Goal: Information Seeking & Learning: Ask a question

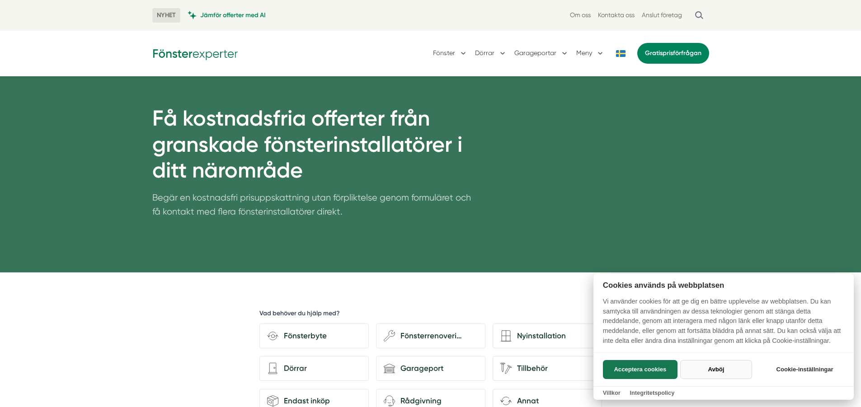
click at [717, 371] on button "Avböj" at bounding box center [716, 369] width 72 height 19
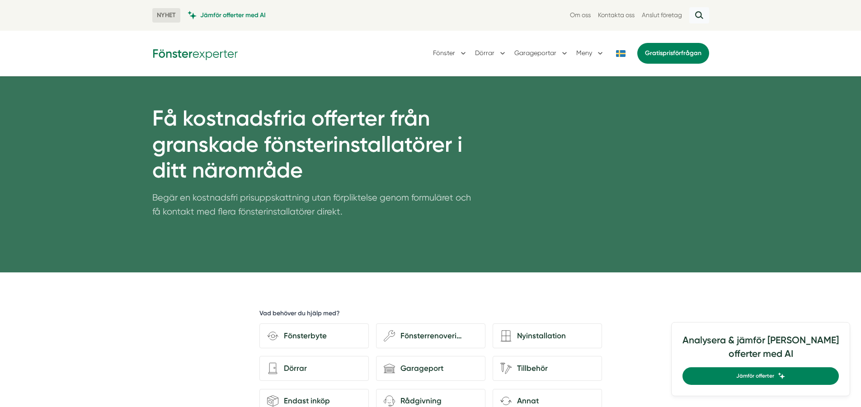
click at [697, 17] on button "button" at bounding box center [700, 15] width 20 height 16
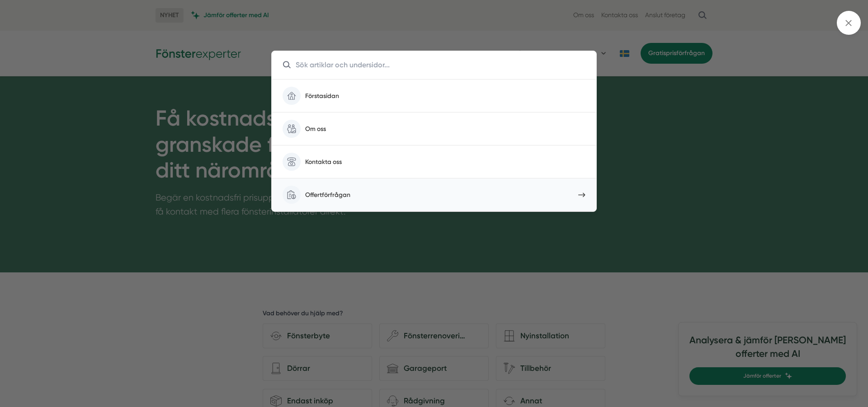
click at [402, 189] on link "Task List Cash Streamline Icon: [URL][DOMAIN_NAME] Offertförfrågan" at bounding box center [434, 195] width 325 height 33
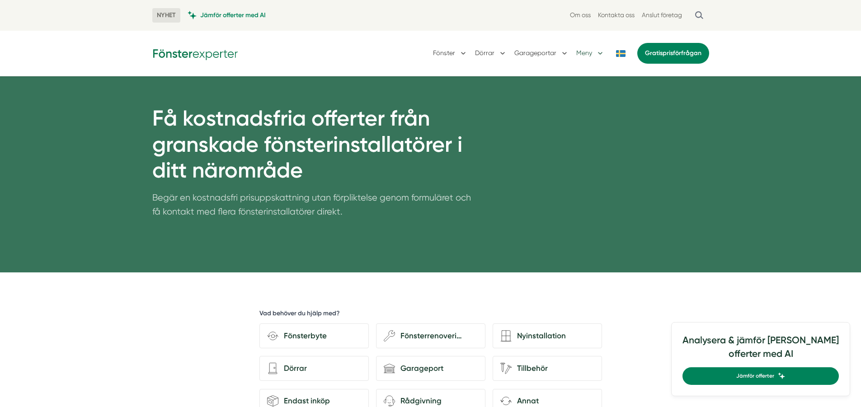
click at [597, 52] on button "Meny" at bounding box center [590, 54] width 28 height 24
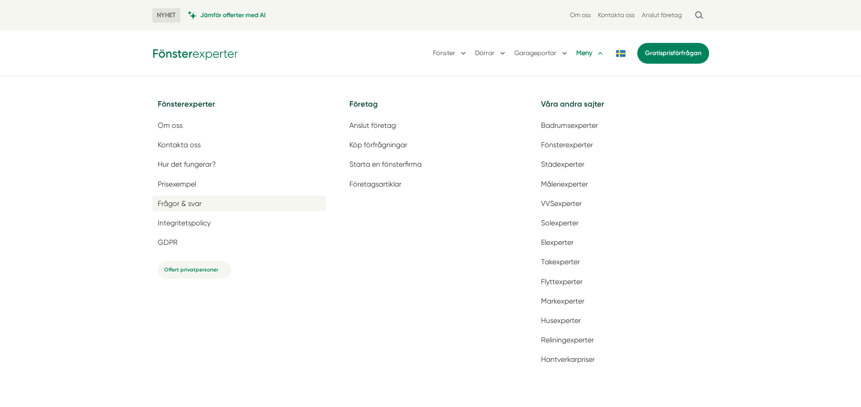
click at [206, 207] on link "Frågor & svar" at bounding box center [239, 204] width 174 height 16
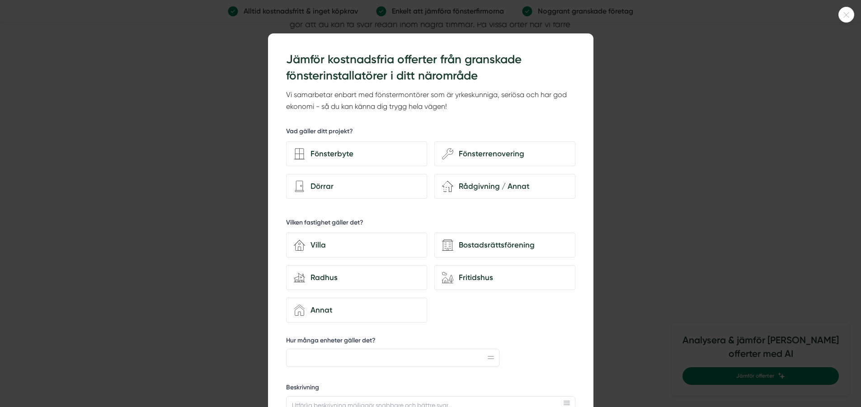
scroll to position [1447, 0]
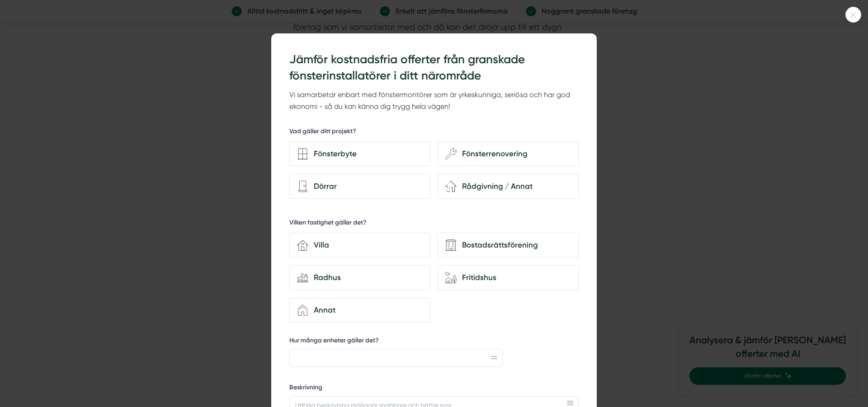
click at [857, 17] on icon at bounding box center [853, 14] width 15 height 5
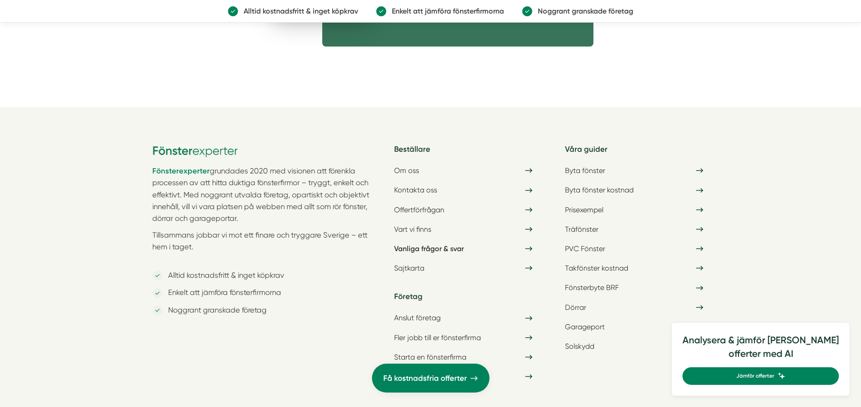
scroll to position [2860, 0]
